Goal: Communication & Community: Answer question/provide support

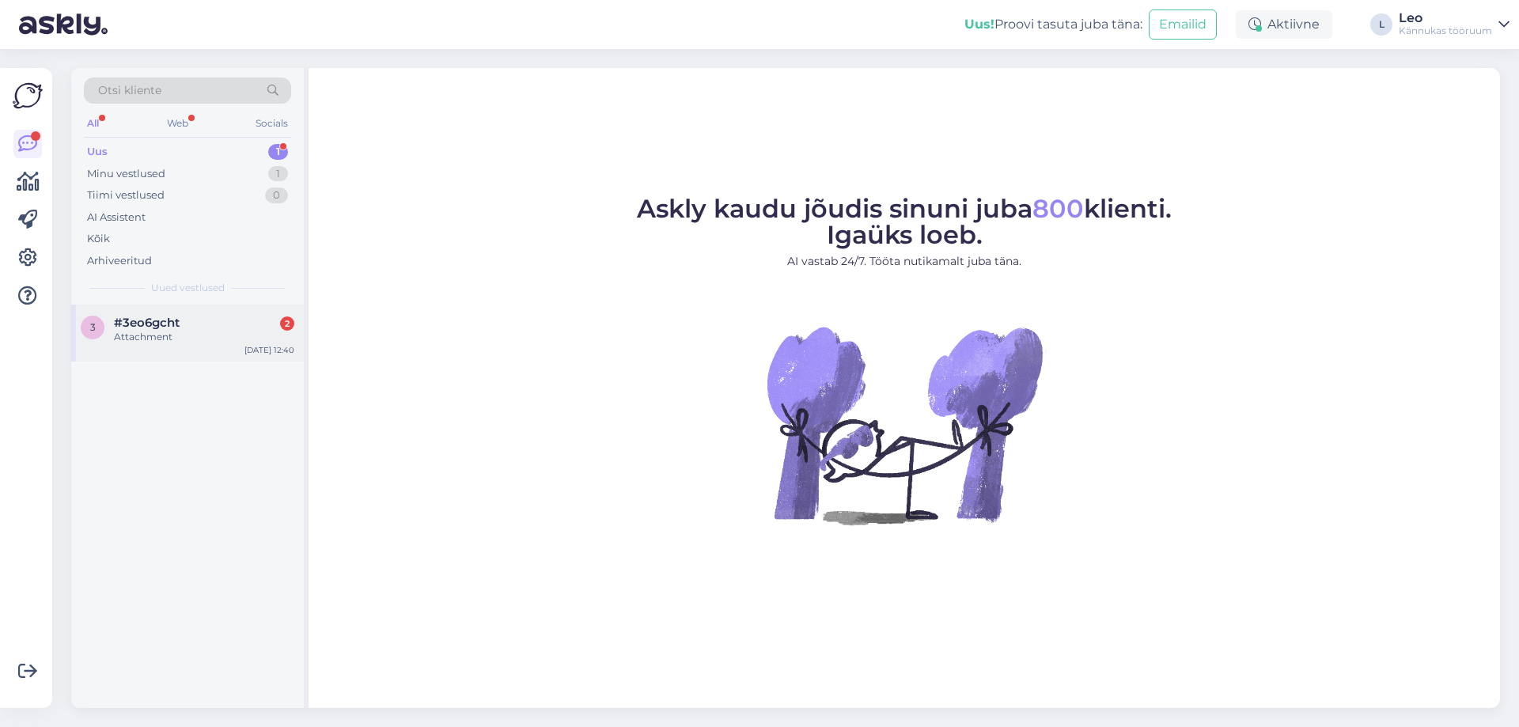
click at [165, 321] on span "#3eo6gcht" at bounding box center [147, 323] width 66 height 14
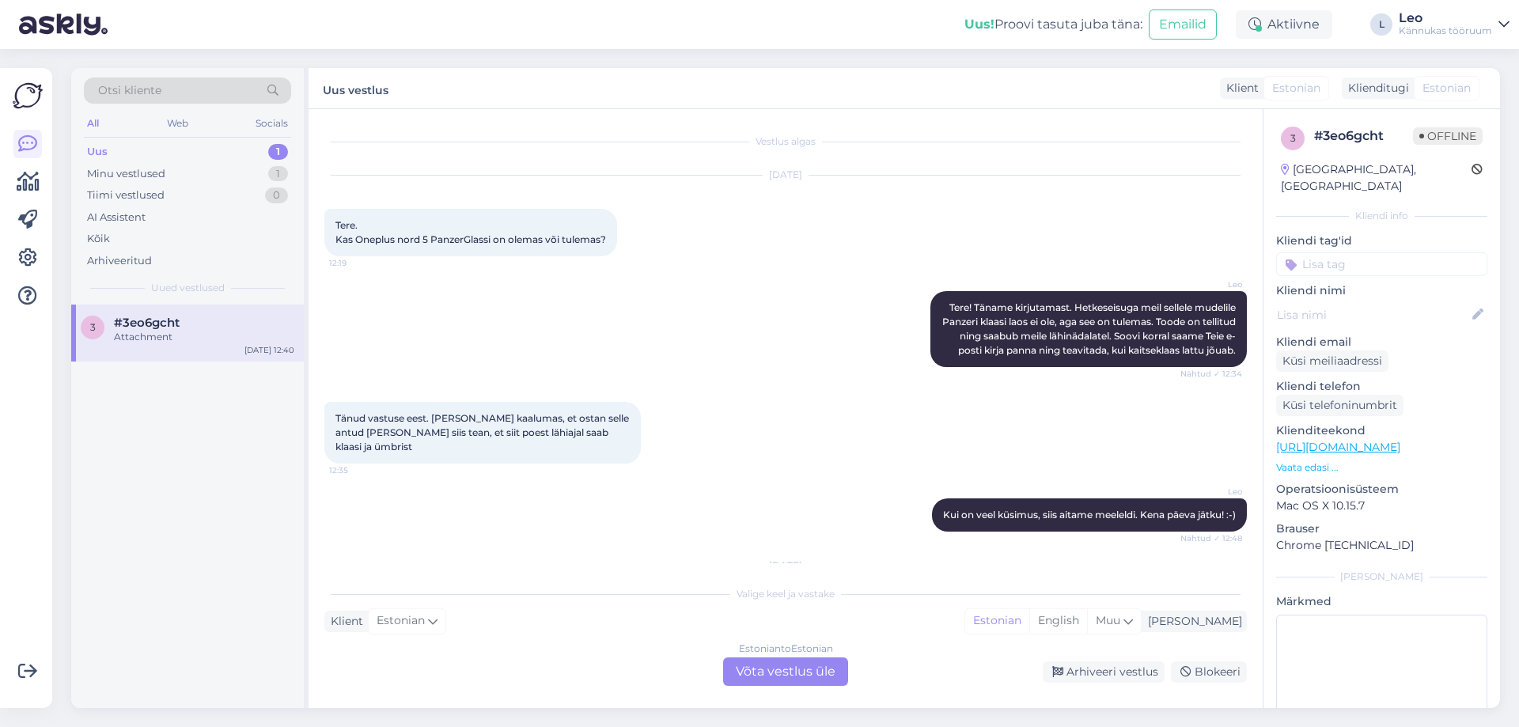
scroll to position [244, 0]
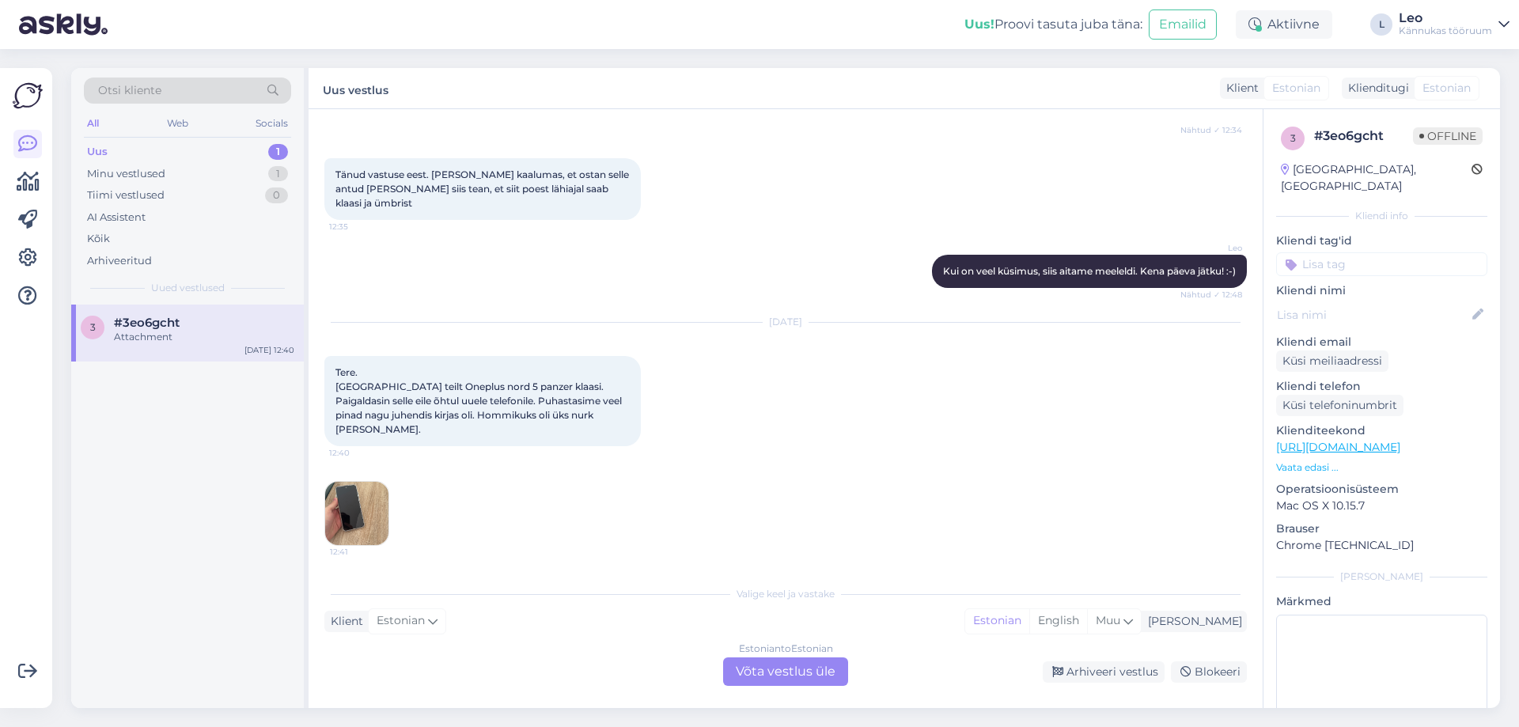
click at [373, 509] on img at bounding box center [356, 513] width 63 height 63
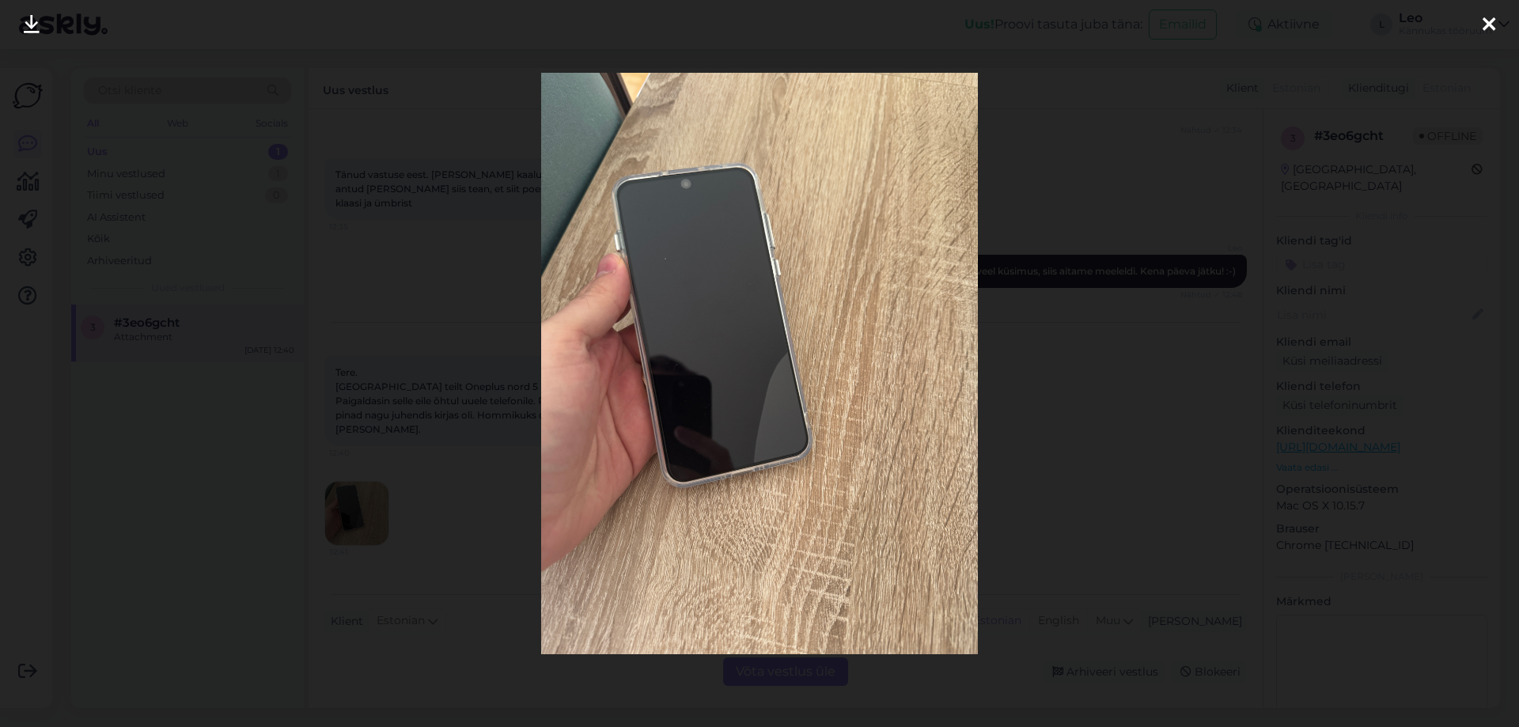
click at [1022, 339] on div at bounding box center [759, 363] width 1519 height 727
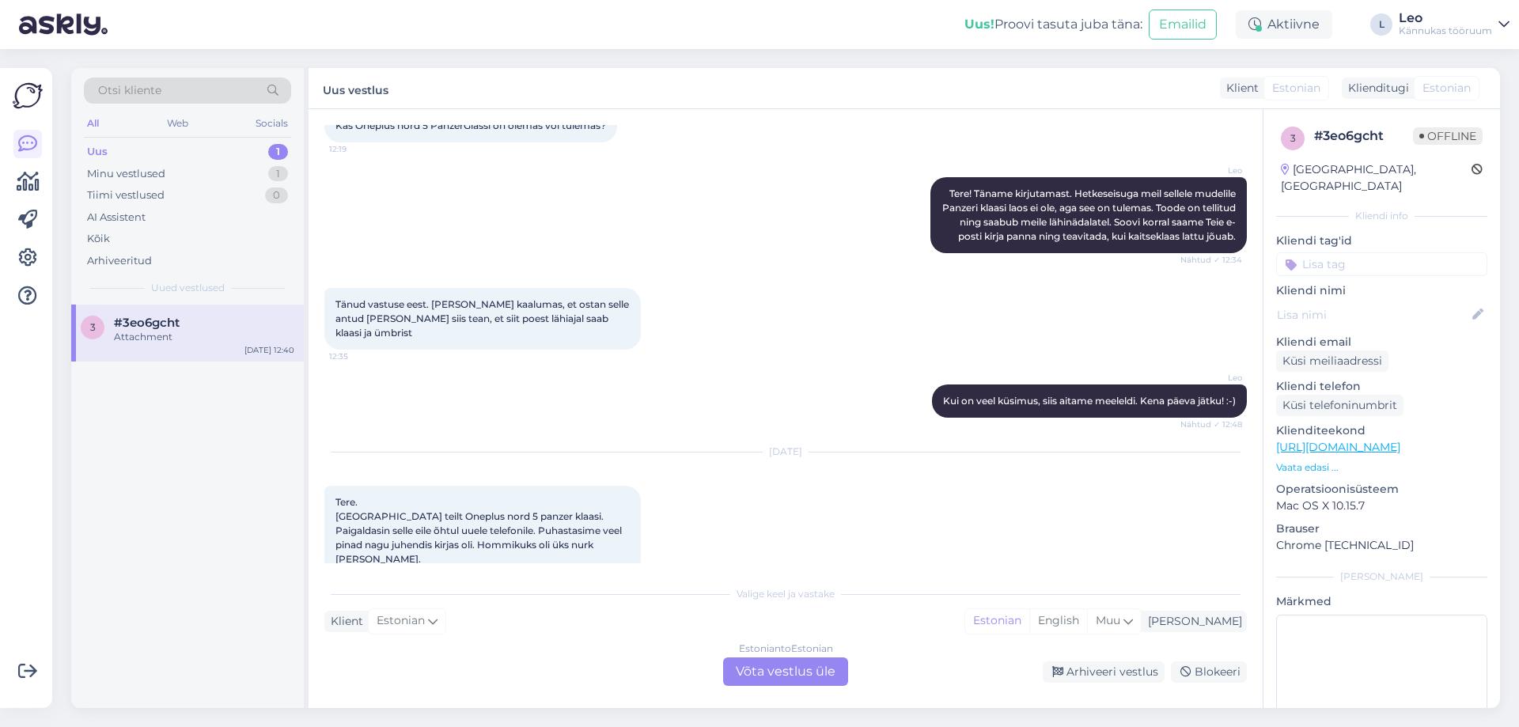
scroll to position [0, 0]
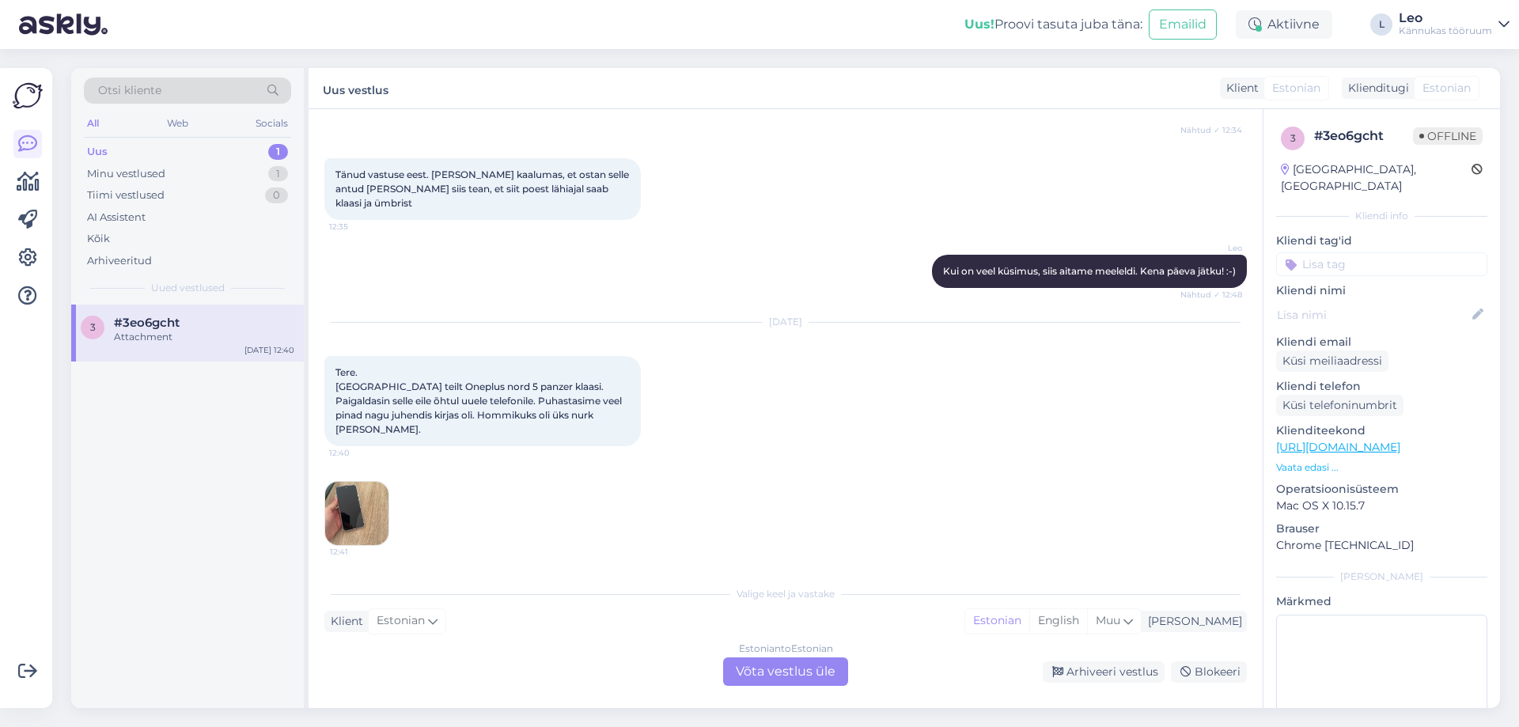
click at [788, 667] on div "Estonian to Estonian Võta vestlus üle" at bounding box center [785, 672] width 125 height 28
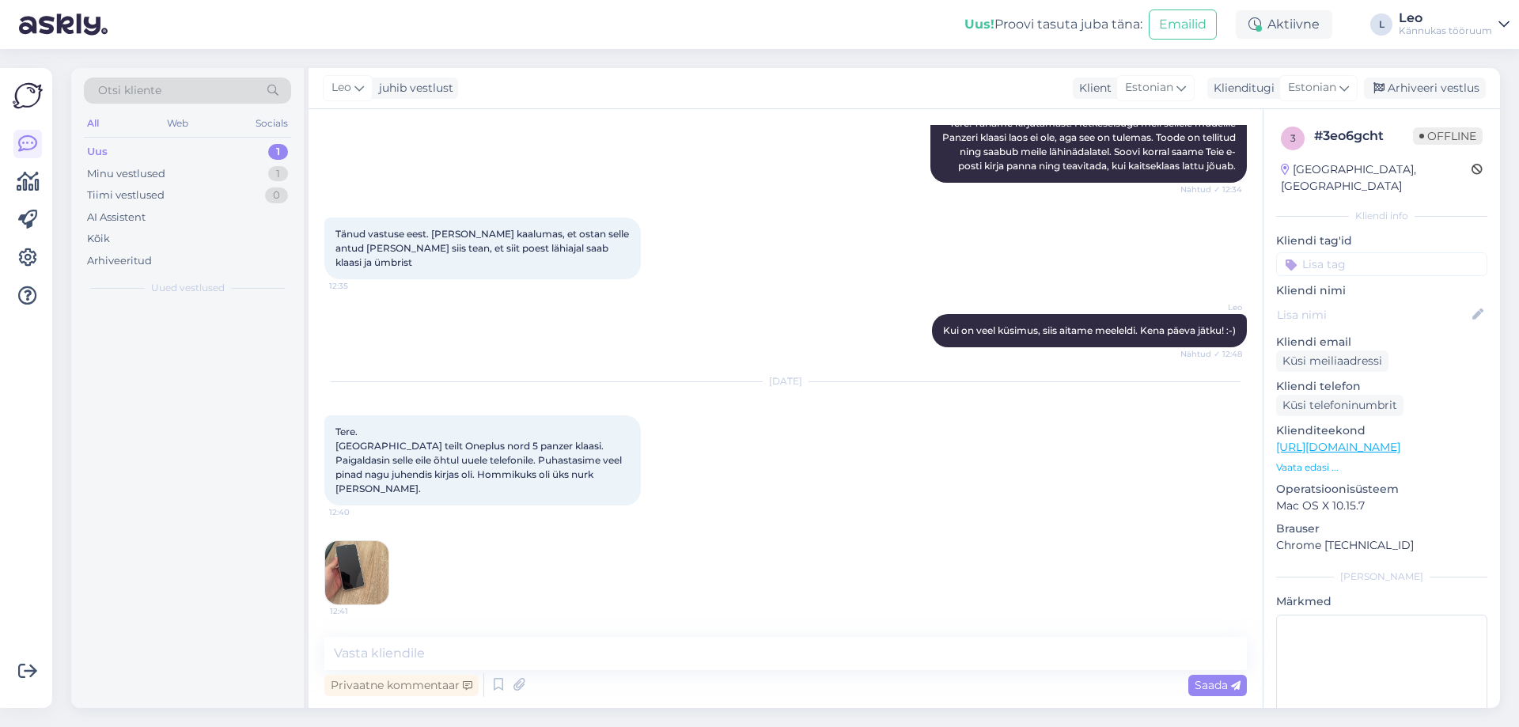
scroll to position [184, 0]
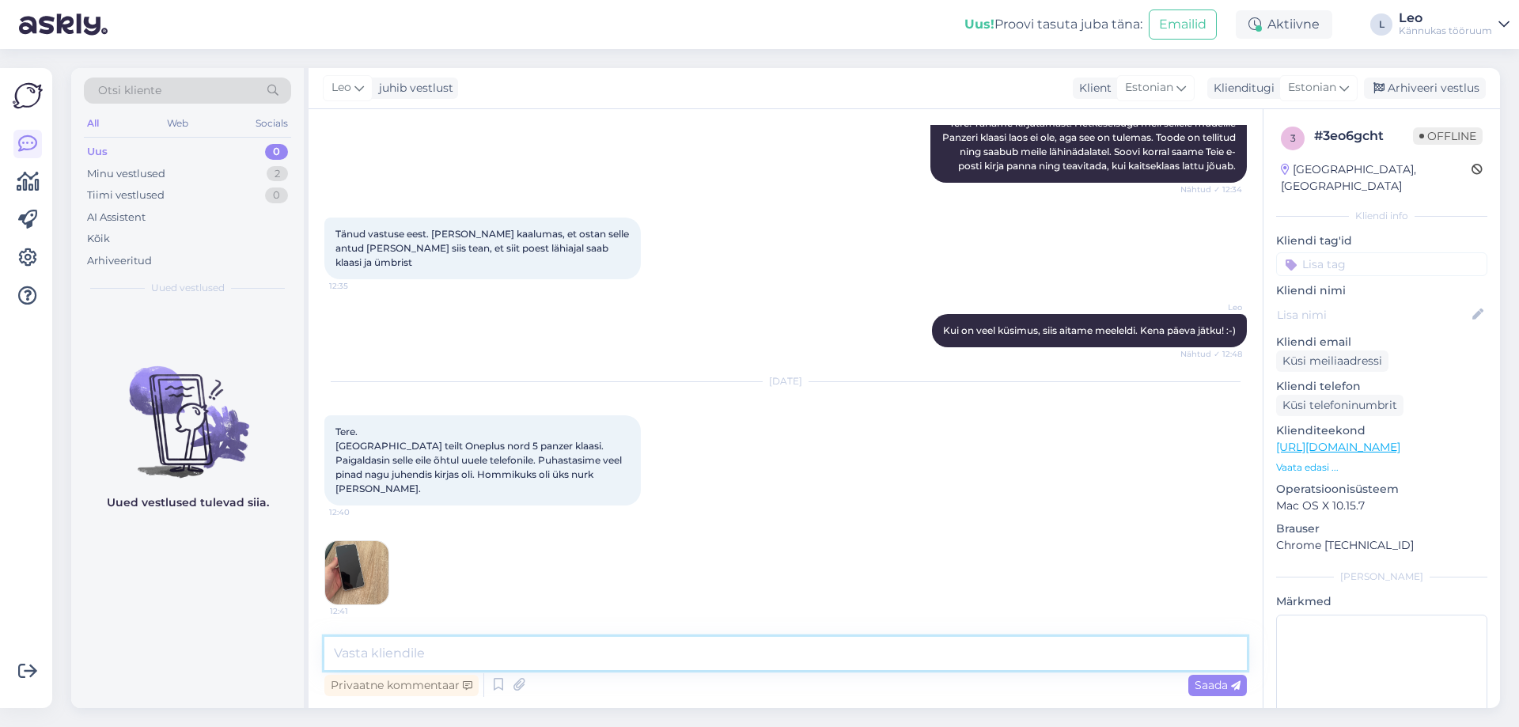
click at [559, 658] on textarea at bounding box center [785, 653] width 923 height 33
type textarea "ˇ"
click at [579, 655] on textarea "Tere! Täname kirjutamast. Saate" at bounding box center [785, 653] width 923 height 33
click at [1022, 661] on textarea "Tere! Täname kirjutamast. [PERSON_NAME] vahetuse. Vahetuse jaoks saate tulla nä…" at bounding box center [785, 653] width 923 height 33
click at [499, 650] on textarea "Tere! Täname kirjutamast. [PERSON_NAME] vahetuse. Vahetuse jaoks saate tulla nä…" at bounding box center [785, 653] width 923 height 33
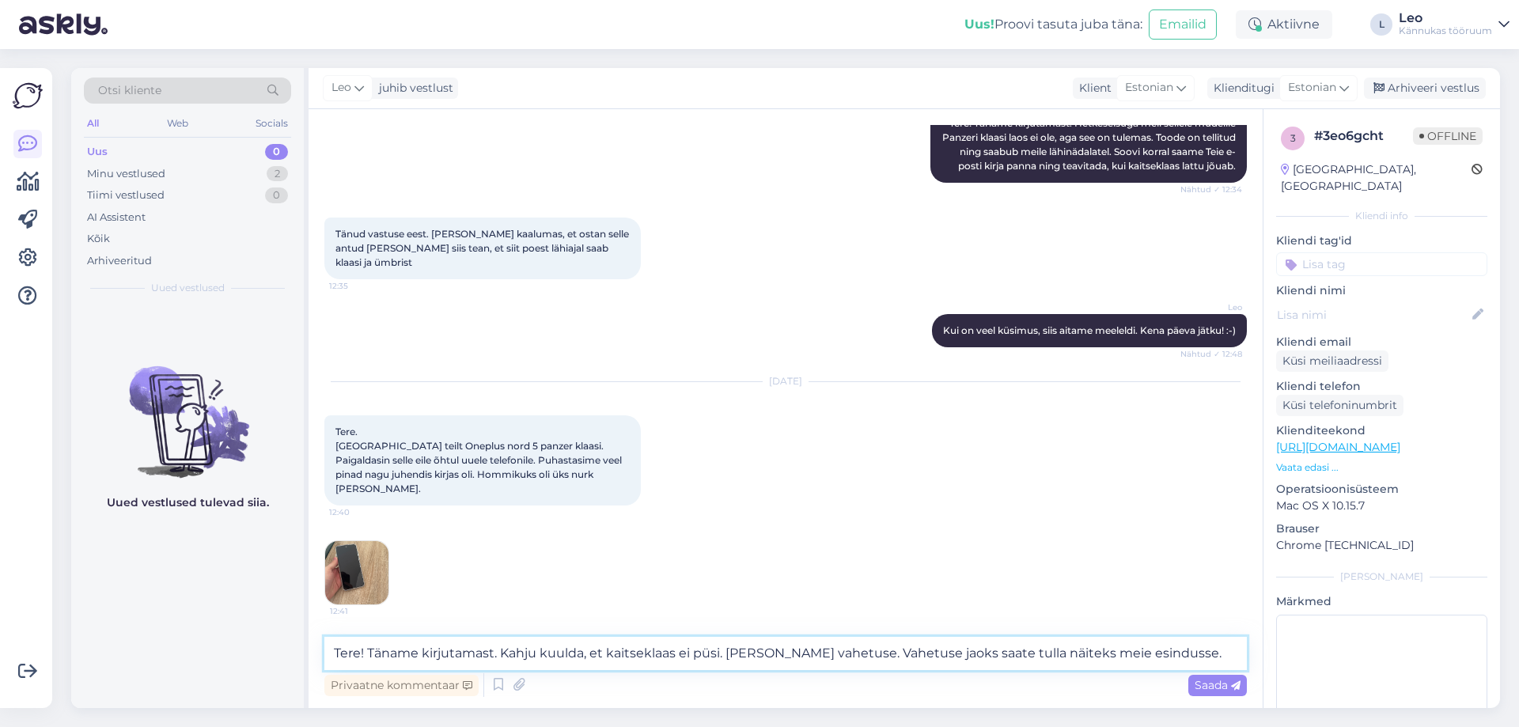
drag, startPoint x: 867, startPoint y: 650, endPoint x: 870, endPoint y: 662, distance: 12.9
click at [868, 650] on textarea "Tere! Täname kirjutamast. Kahju kuulda, et kaitseklaas ei püsi. [PERSON_NAME] v…" at bounding box center [785, 653] width 923 height 33
click at [725, 653] on textarea "Tere! Täname kirjutamast. Kahju kuulda, et kaitseklaas ei püsi. [PERSON_NAME] v…" at bounding box center [785, 653] width 923 height 33
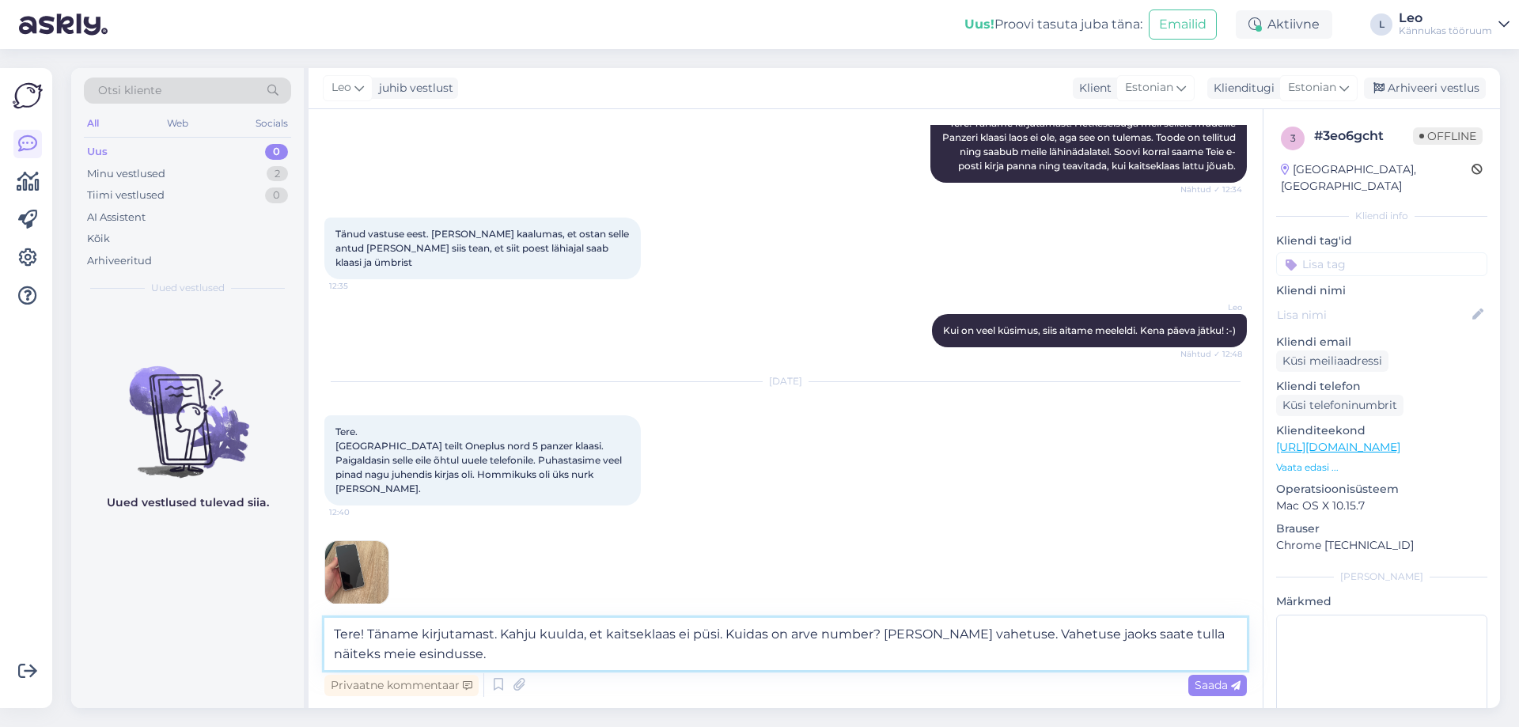
click at [502, 660] on textarea "Tere! Täname kirjutamast. Kahju kuulda, et kaitseklaas ei püsi. Kuidas on arve …" at bounding box center [785, 644] width 923 height 52
type textarea "Tere! Täname kirjutamast. Kahju kuulda, et kaitseklaas ei püsi. Kuidas on arve …"
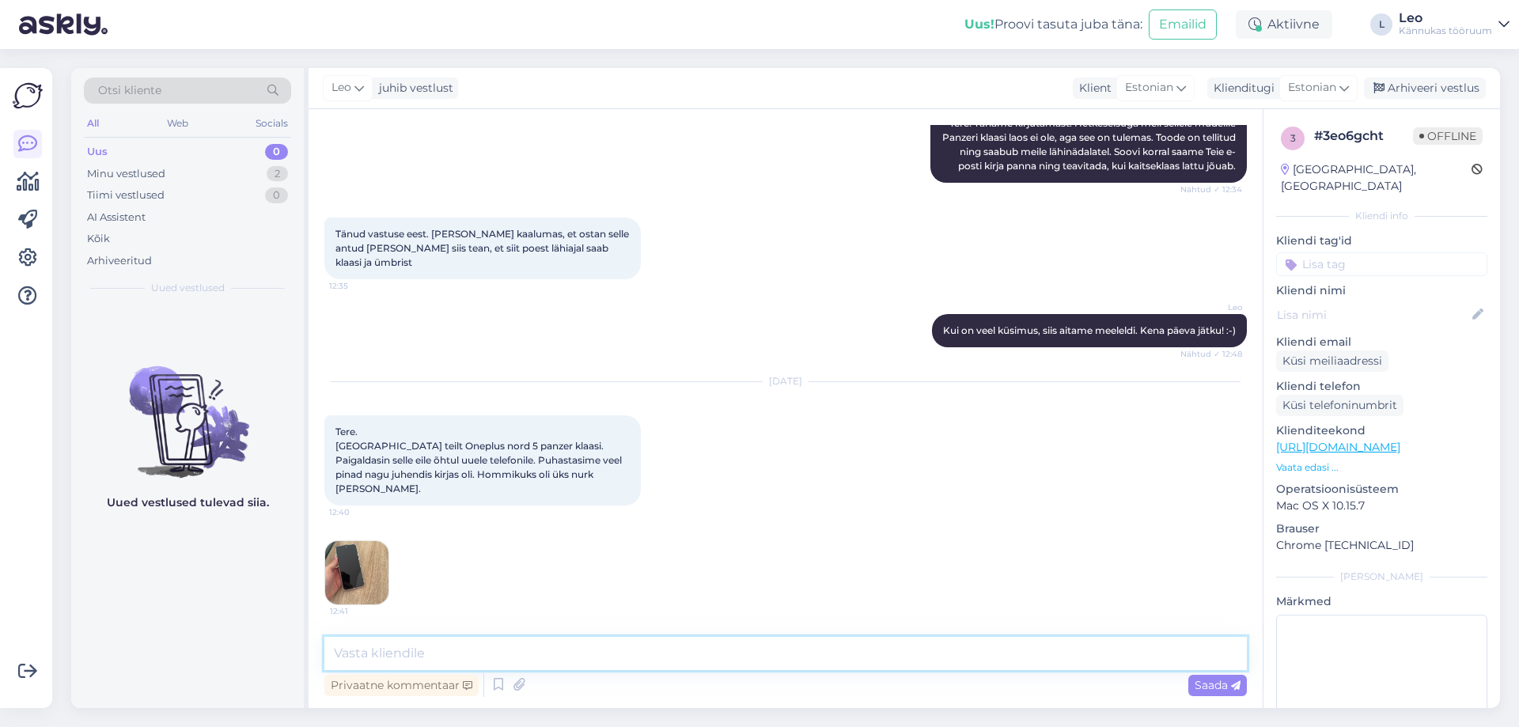
scroll to position [281, 0]
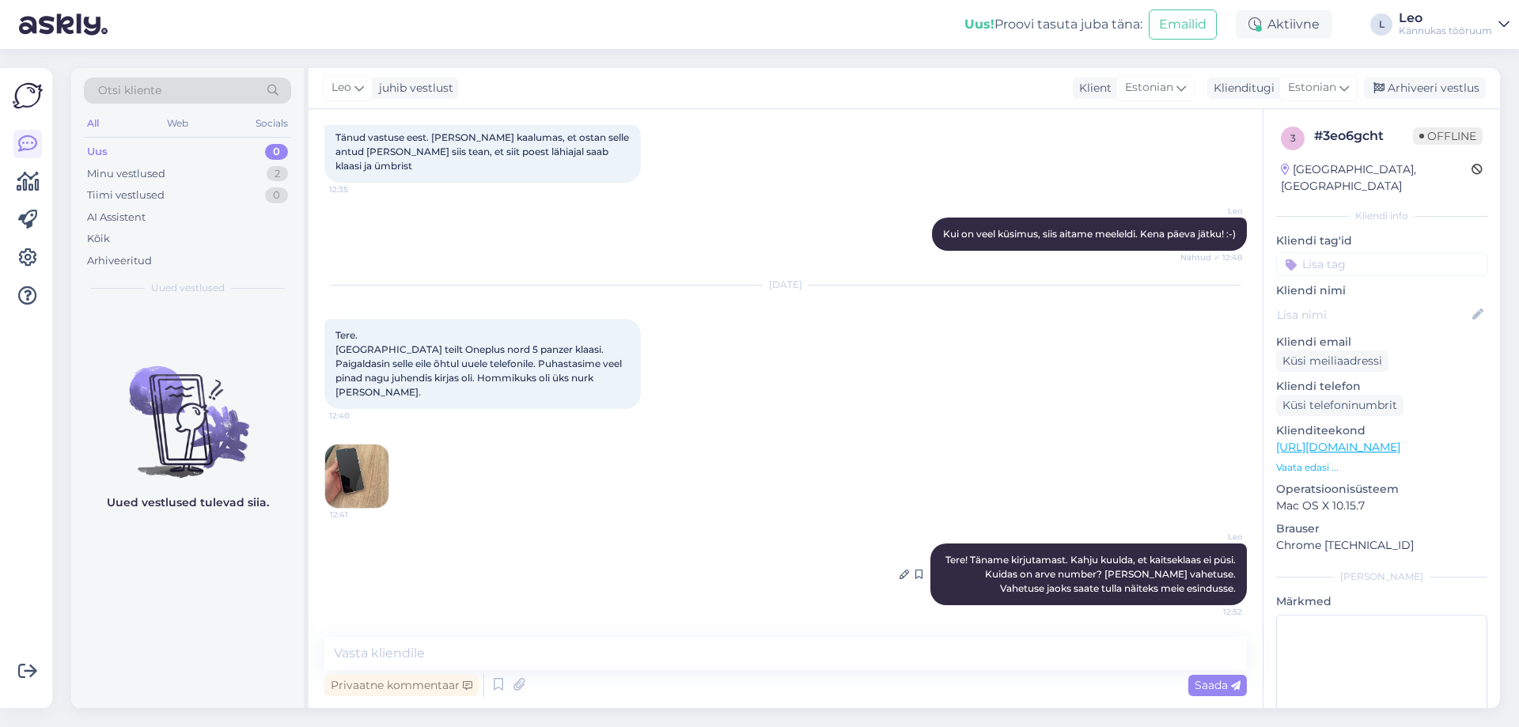
drag, startPoint x: 1147, startPoint y: 572, endPoint x: 1162, endPoint y: 594, distance: 26.8
click at [1162, 594] on div "[PERSON_NAME]! Täname kirjutamast. Kahju kuulda, et kaitseklaas ei püsi. Kuidas…" at bounding box center [1089, 575] width 317 height 62
click at [900, 573] on icon at bounding box center [904, 574] width 9 height 9
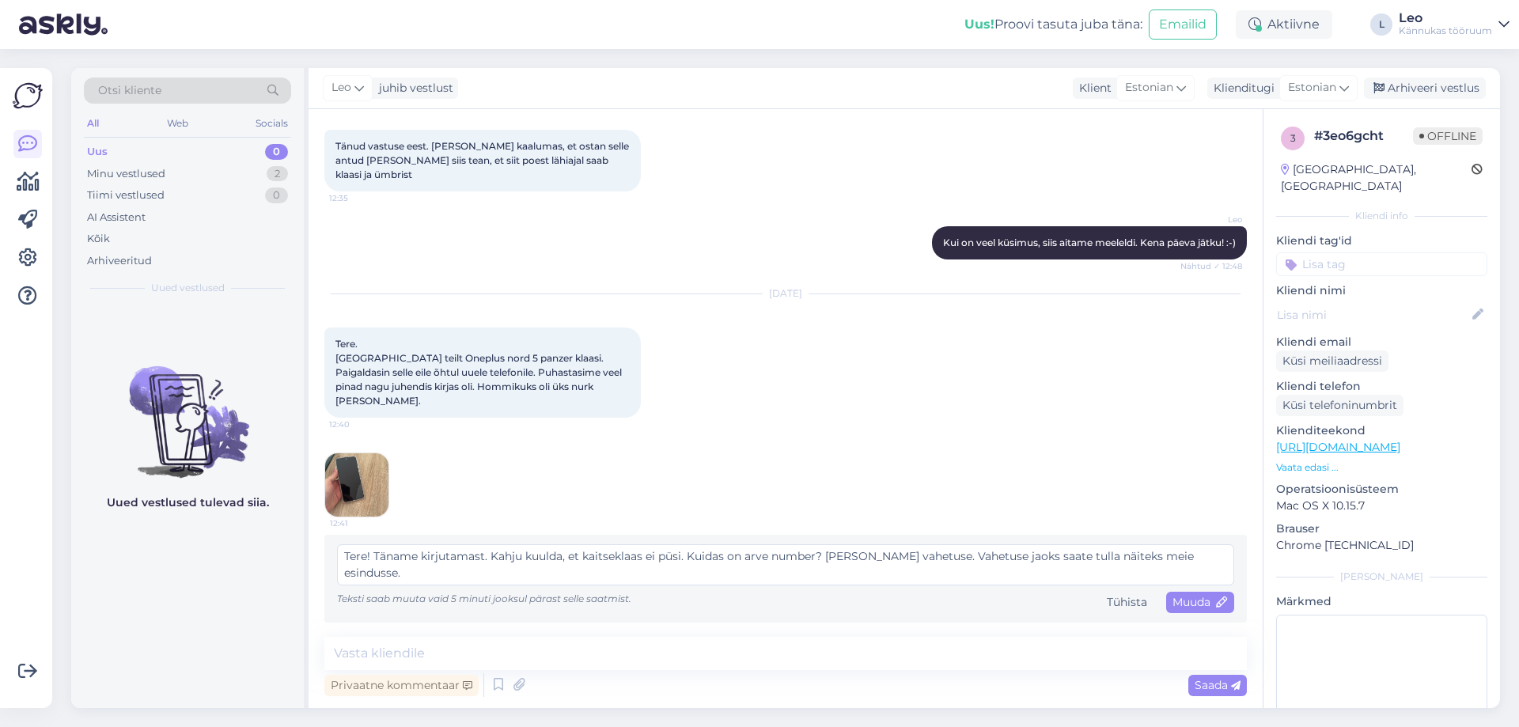
drag, startPoint x: 826, startPoint y: 552, endPoint x: 944, endPoint y: 553, distance: 117.9
click at [944, 553] on textarea "Tere! Täname kirjutamast. Kahju kuulda, et kaitseklaas ei püsi. Kuidas on arve …" at bounding box center [785, 564] width 897 height 41
drag, startPoint x: 948, startPoint y: 556, endPoint x: 826, endPoint y: 561, distance: 122.0
click at [826, 561] on textarea "Tere! Täname kirjutamast. Kahju kuulda, et kaitseklaas ei püsi. Kuidas on arve …" at bounding box center [785, 564] width 897 height 41
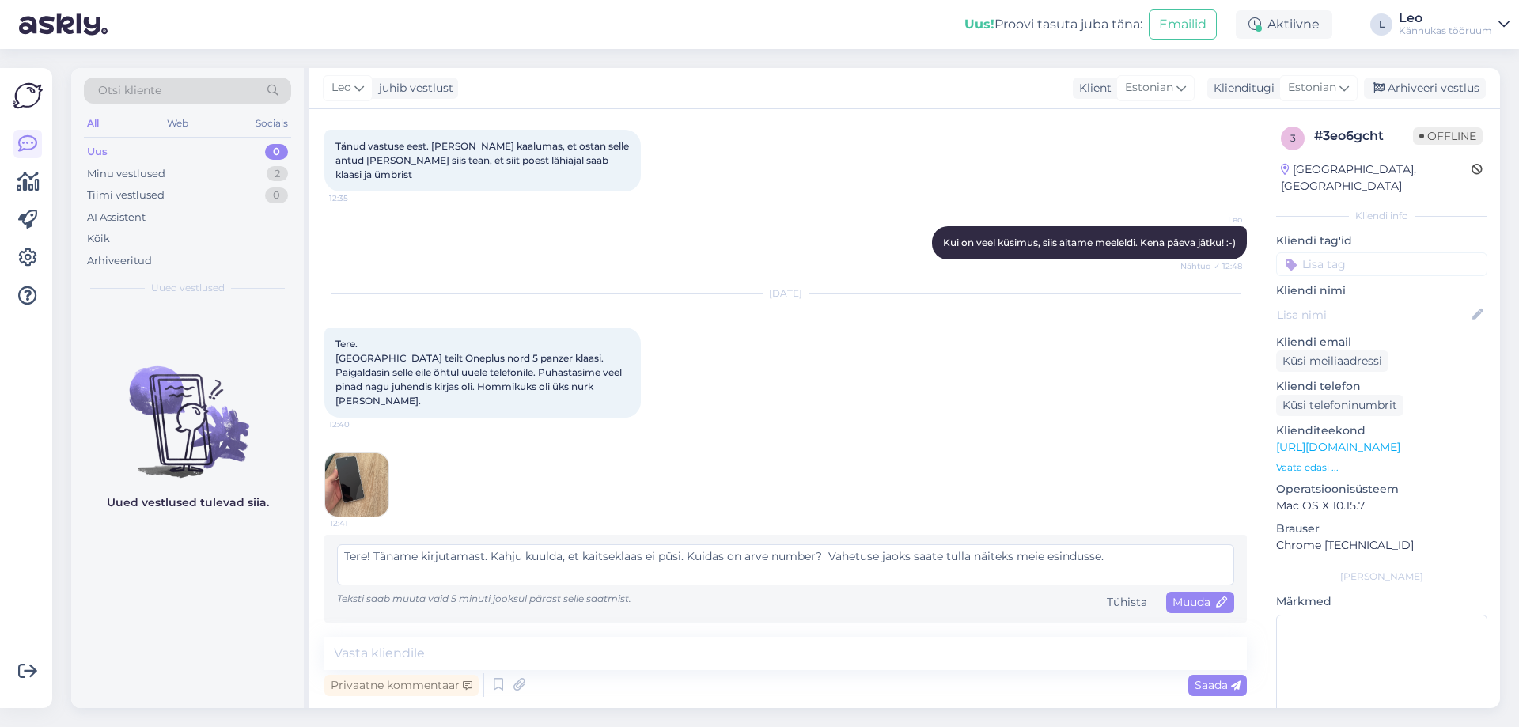
click at [689, 555] on textarea "Tere! Täname kirjutamast. Kahju kuulda, et kaitseklaas ei püsi. Kuidas on arve …" at bounding box center [785, 564] width 897 height 41
drag, startPoint x: 951, startPoint y: 574, endPoint x: 973, endPoint y: 624, distance: 54.6
click at [973, 624] on div "Vestlus algas [DATE] Tere. Kas Oneplus nord 5 PanzerGlassi on olemas või tulema…" at bounding box center [786, 408] width 954 height 599
type textarea "Tere! Täname kirjutamast. Kahju kuulda, et kaitseklaas ei püsi. [PERSON_NAME] v…"
click at [1184, 606] on span "Muuda" at bounding box center [1200, 602] width 55 height 14
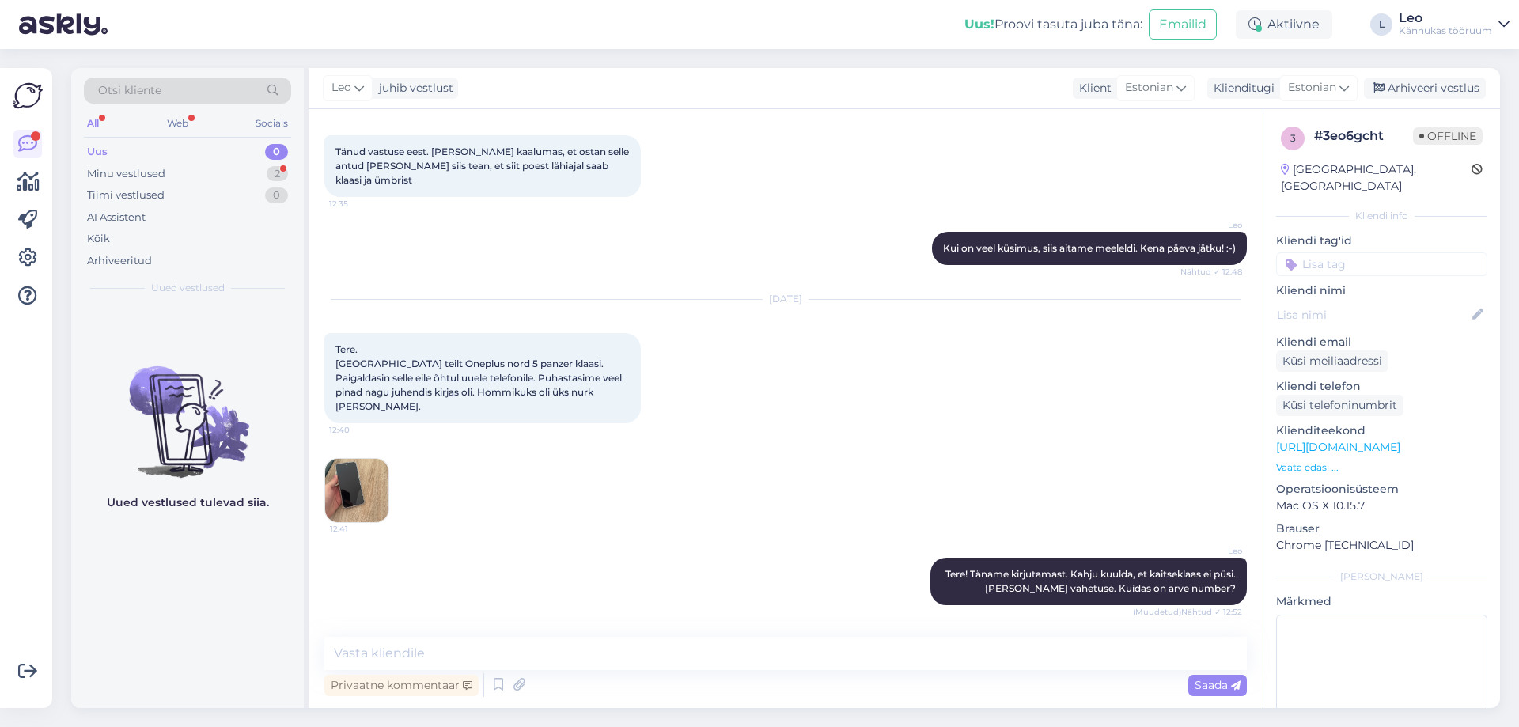
scroll to position [335, 0]
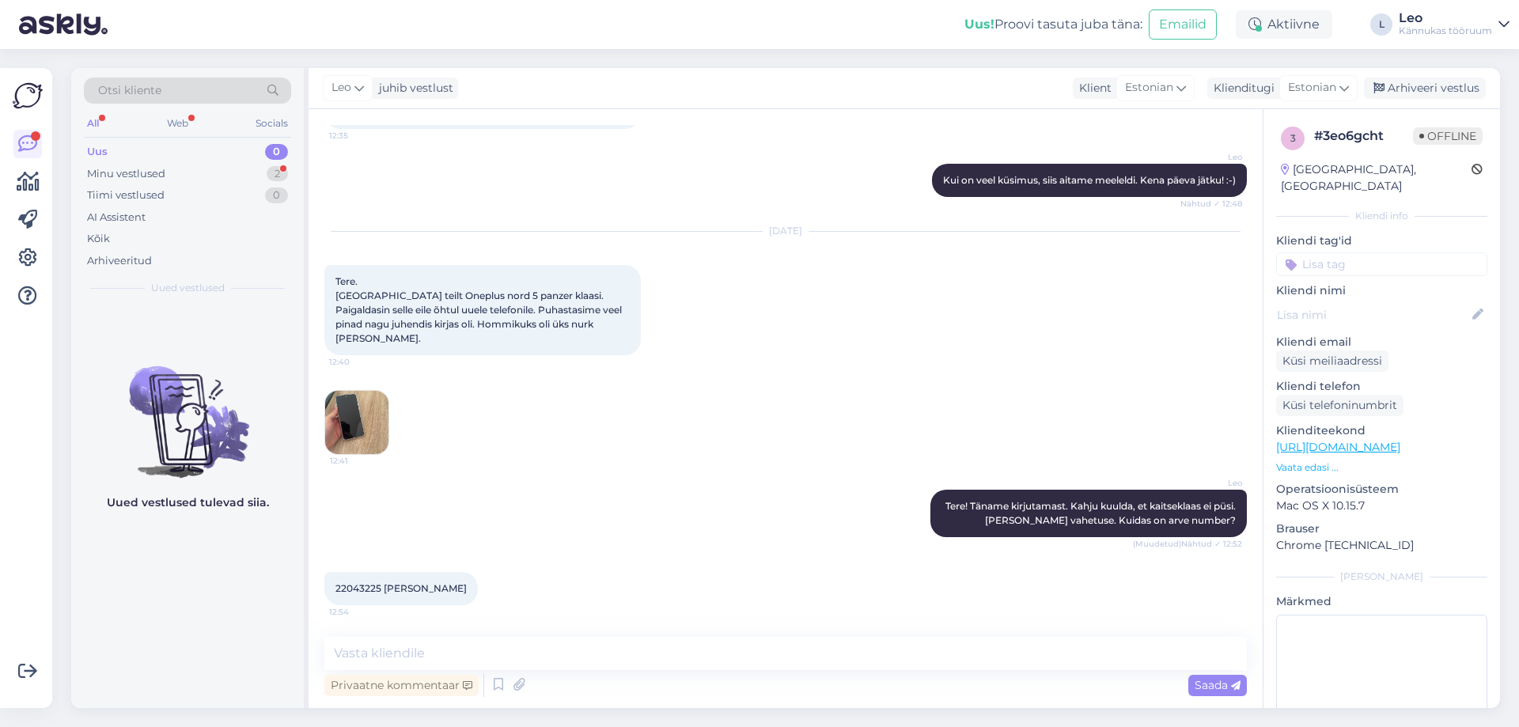
click at [366, 586] on span "22043225 [PERSON_NAME]" at bounding box center [401, 588] width 131 height 12
copy span "22043225"
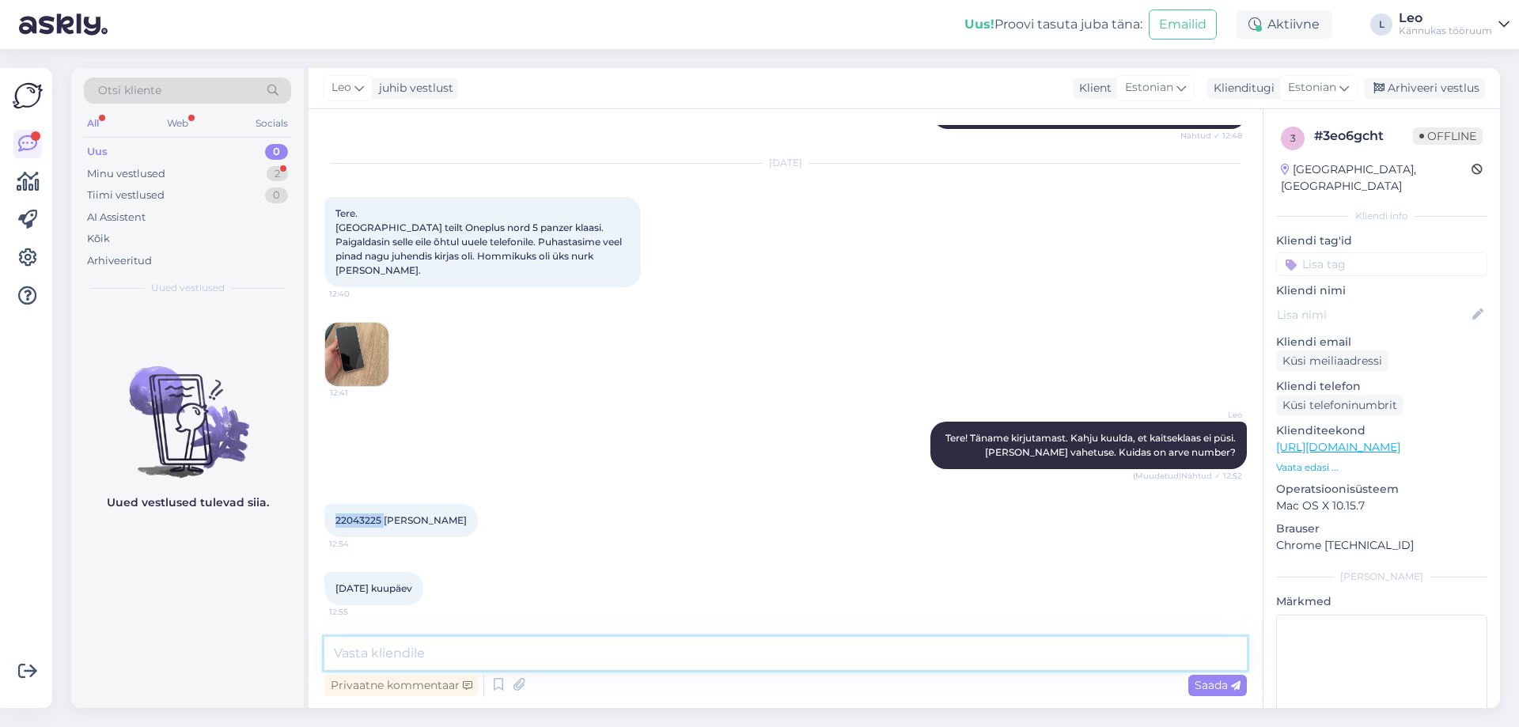
click at [443, 643] on textarea at bounding box center [785, 653] width 923 height 33
click at [885, 653] on textarea "Tänan! Paneme uue klaasi [PERSON_NAME]. [PERSON_NAME] midagi tagastama ei pea. …" at bounding box center [785, 653] width 923 height 33
click at [948, 648] on textarea "Tänan! Paneme uue klaasi [PERSON_NAME]. [PERSON_NAME] midagi tagastama ei pea. …" at bounding box center [785, 653] width 923 height 33
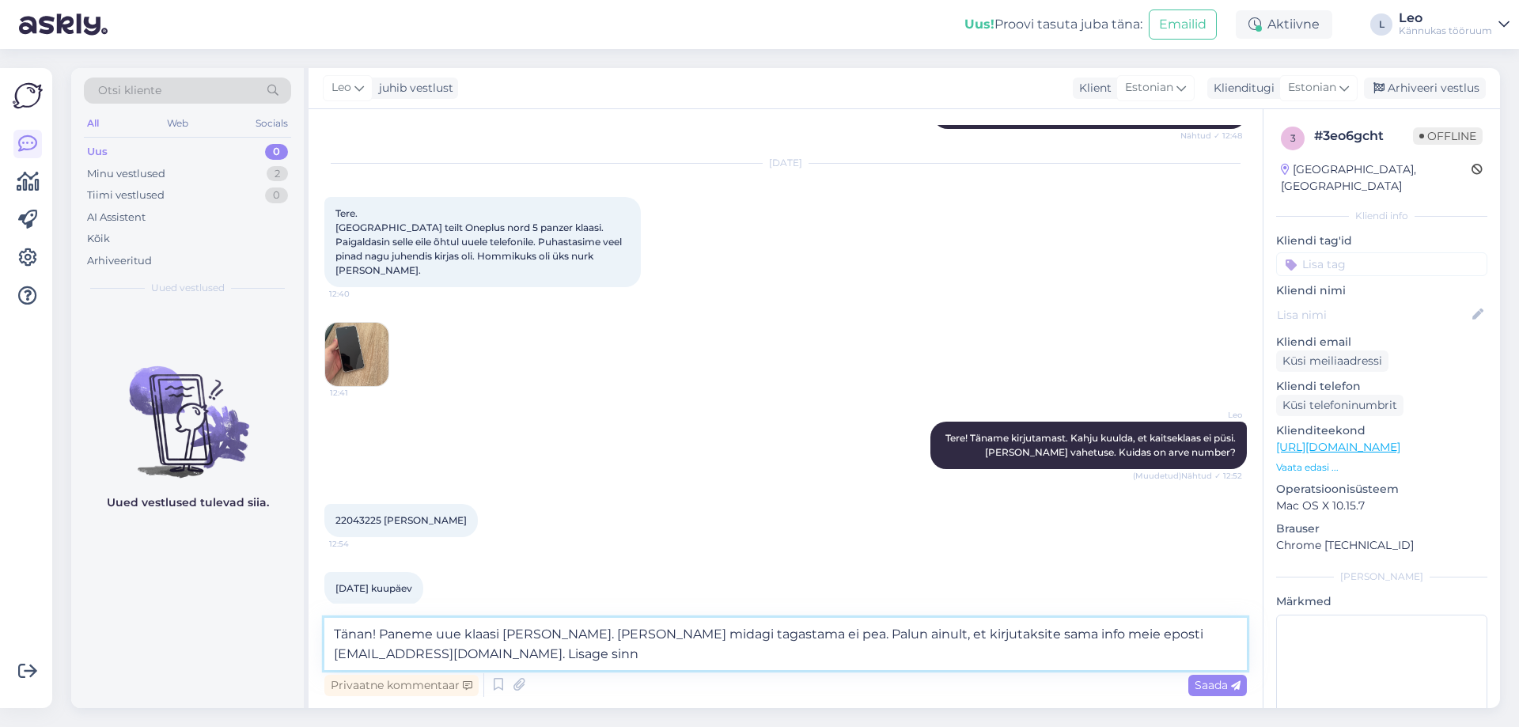
scroll to position [419, 0]
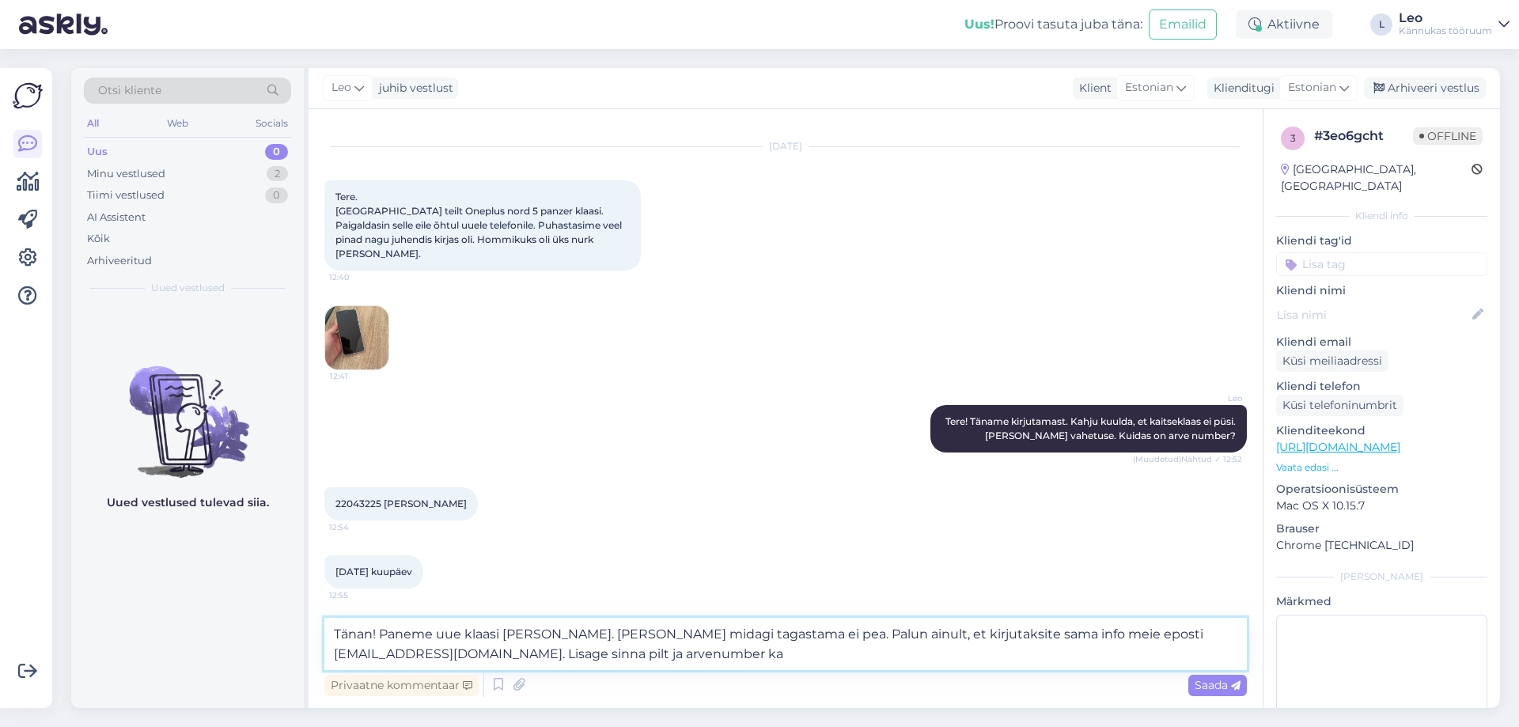
click at [1009, 635] on textarea "Tänan! Paneme uue klaasi [PERSON_NAME]. [PERSON_NAME] midagi tagastama ei pea. …" at bounding box center [785, 644] width 923 height 52
click at [583, 640] on textarea "Tänan! Paneme uue klaasi [PERSON_NAME]. [PERSON_NAME] midagi tagastama ei pea. …" at bounding box center [785, 644] width 923 height 52
click at [1177, 631] on textarea "Tänan! Paneme uue klaasi [PERSON_NAME]. [PERSON_NAME] midagi tagastama ei pea. …" at bounding box center [785, 644] width 923 height 52
click at [520, 658] on textarea "Tänan! Paneme uue klaasi [PERSON_NAME]. [PERSON_NAME] midagi tagastama ei pea. …" at bounding box center [785, 644] width 923 height 52
click at [533, 635] on textarea "Tänan! Paneme uue klaasi [PERSON_NAME]. [PERSON_NAME] midagi tagastama ei pea. …" at bounding box center [785, 644] width 923 height 52
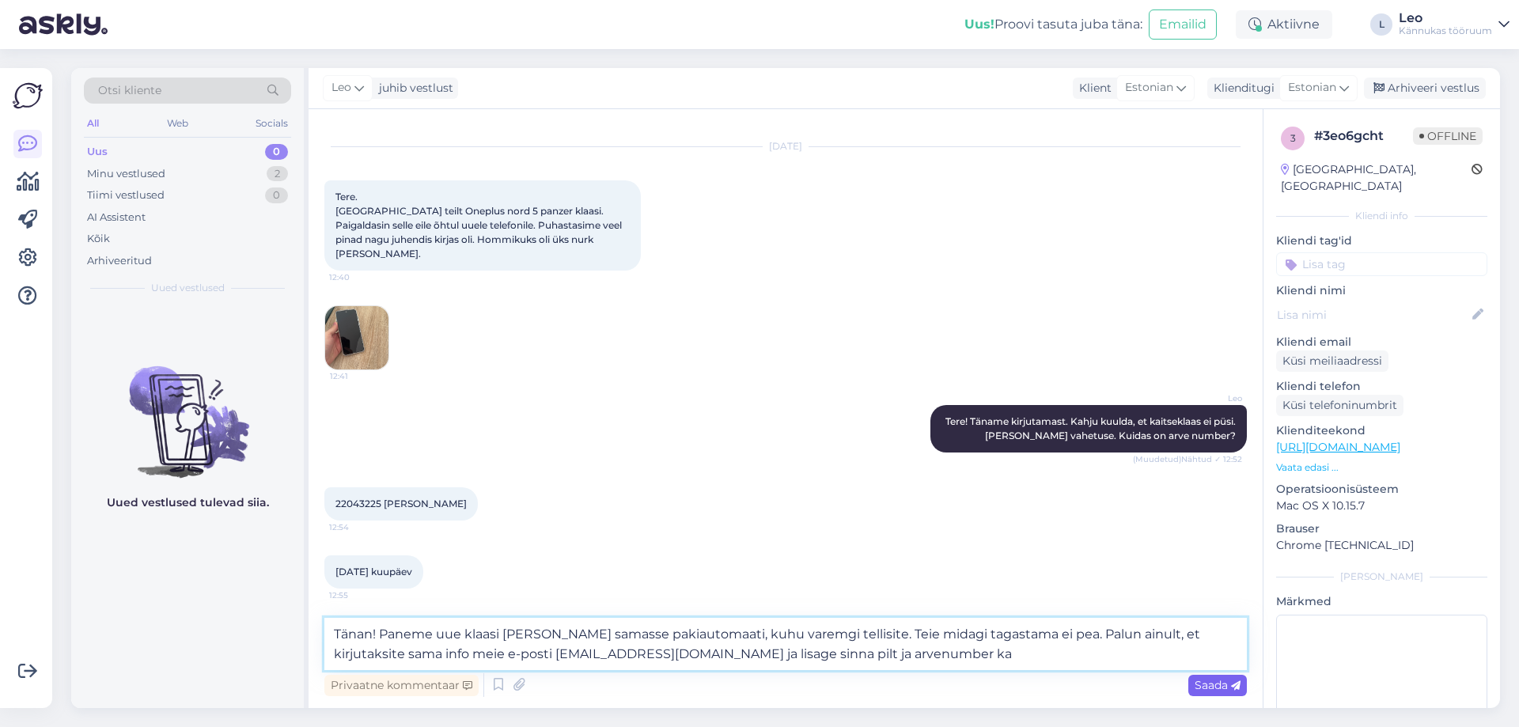
type textarea "Tänan! Paneme uue klaasi [PERSON_NAME] samasse pakiautomaati, kuhu varemgi tell…"
click at [1219, 683] on span "Saada" at bounding box center [1218, 685] width 46 height 14
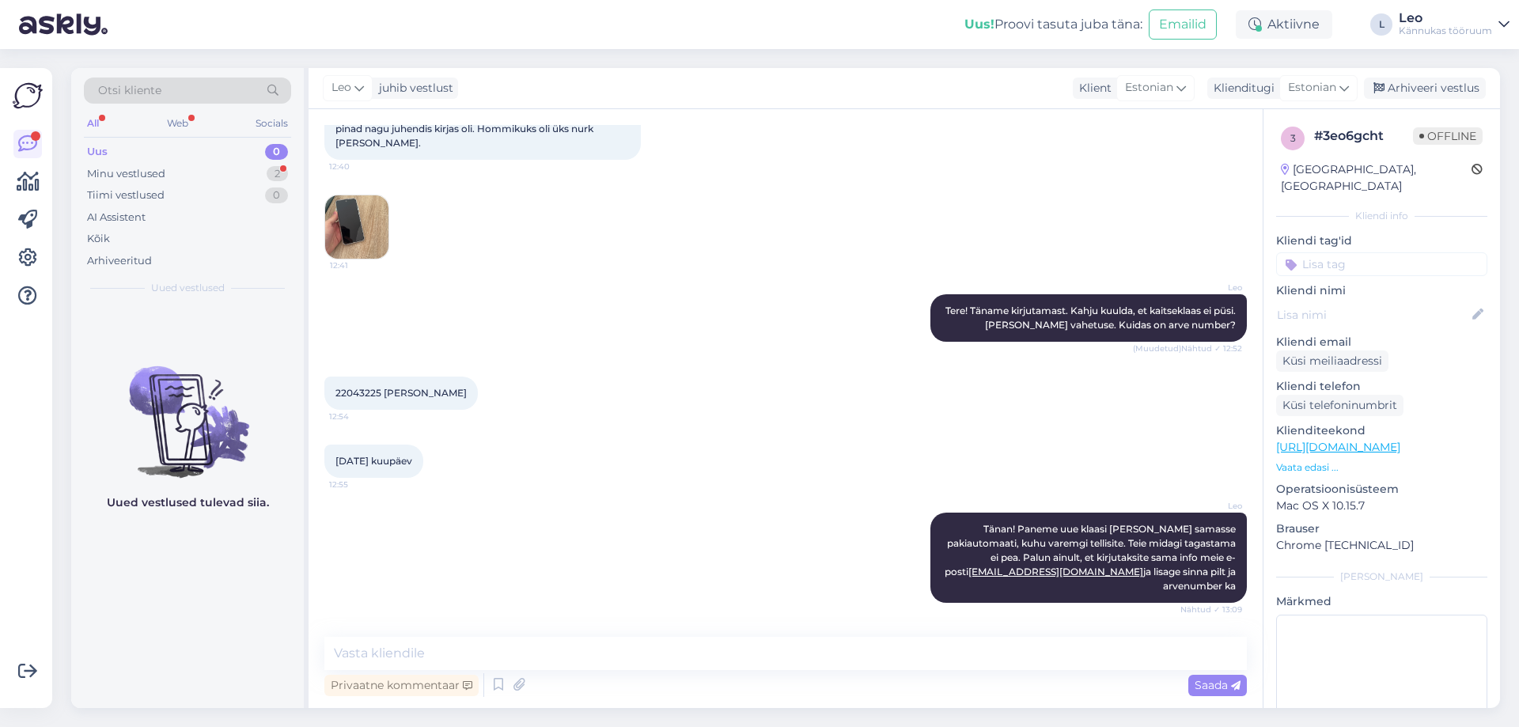
scroll to position [582, 0]
